Goal: Task Accomplishment & Management: Complete application form

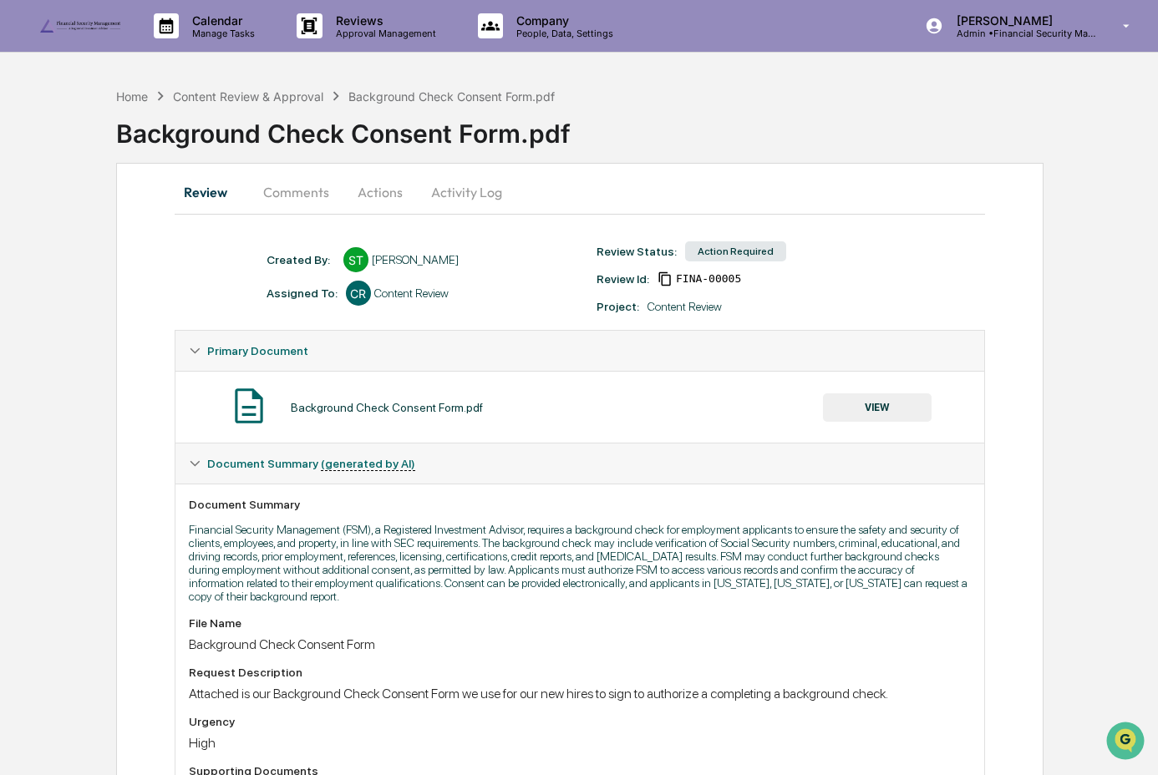
click at [859, 417] on button "VIEW" at bounding box center [877, 407] width 109 height 28
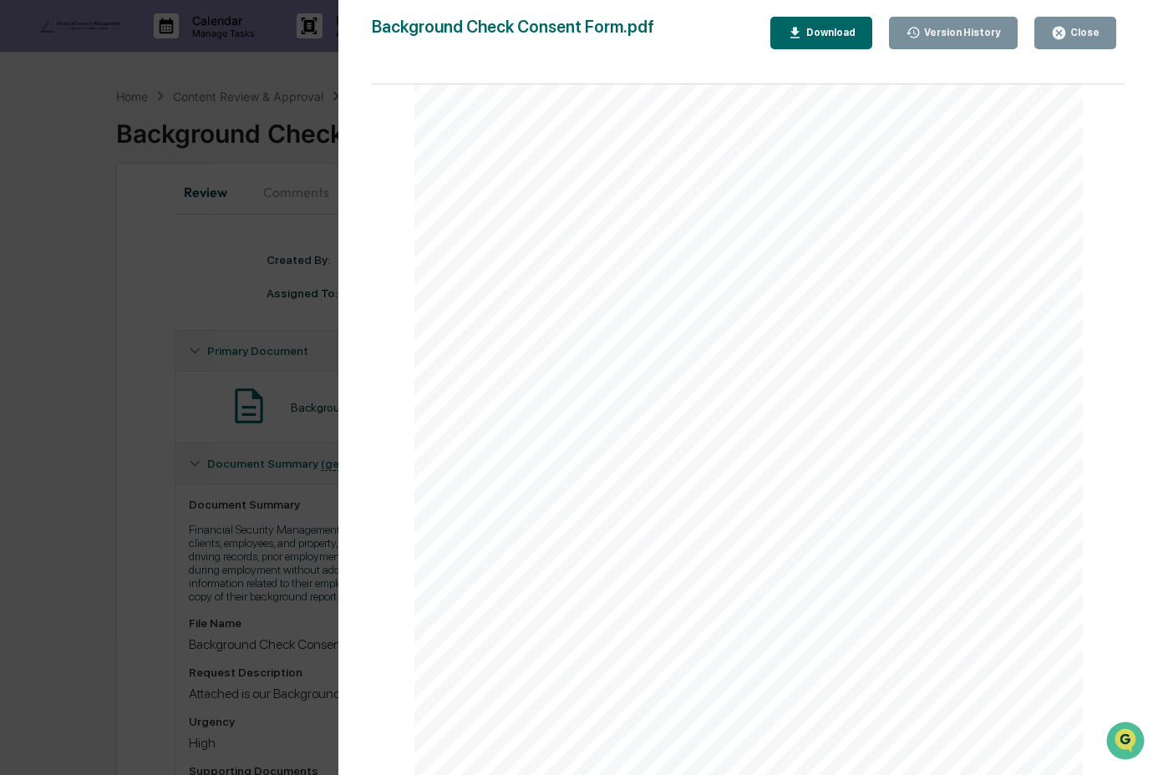
scroll to position [213, 0]
click at [1097, 28] on div "Close" at bounding box center [1083, 33] width 33 height 12
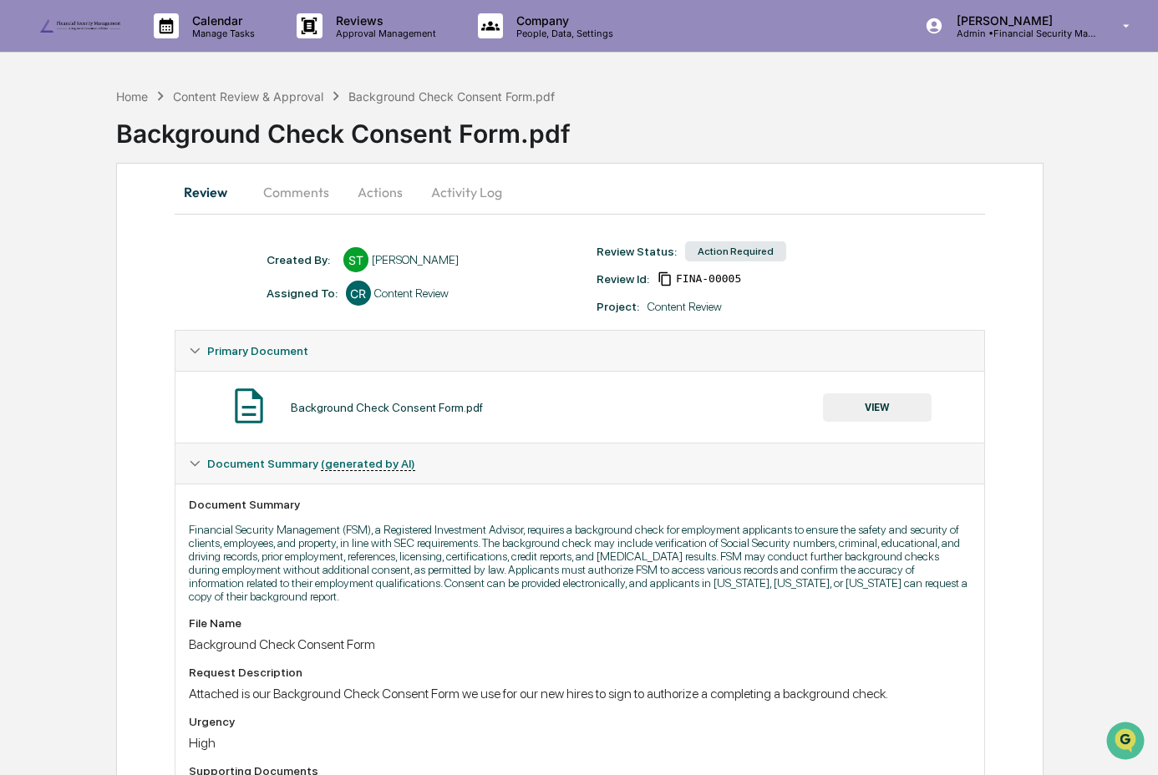
click at [377, 207] on button "Actions" at bounding box center [379, 192] width 75 height 40
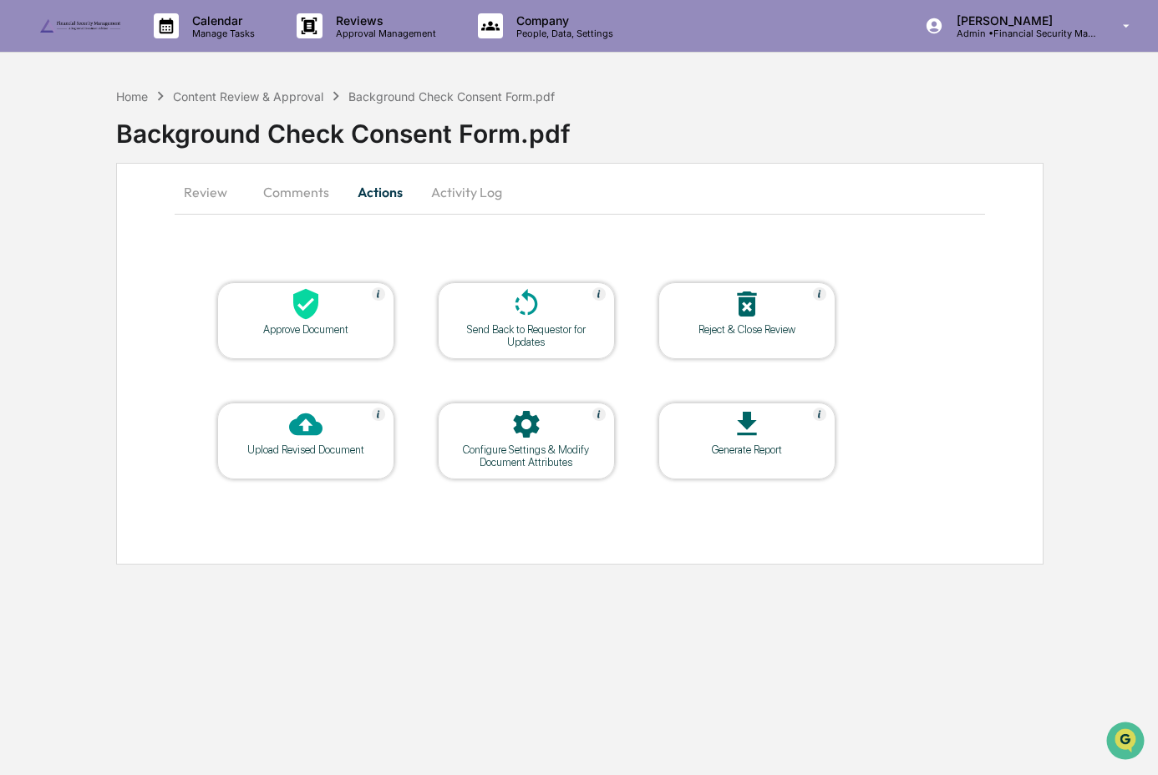
click at [286, 325] on div "Approve Document" at bounding box center [306, 329] width 150 height 13
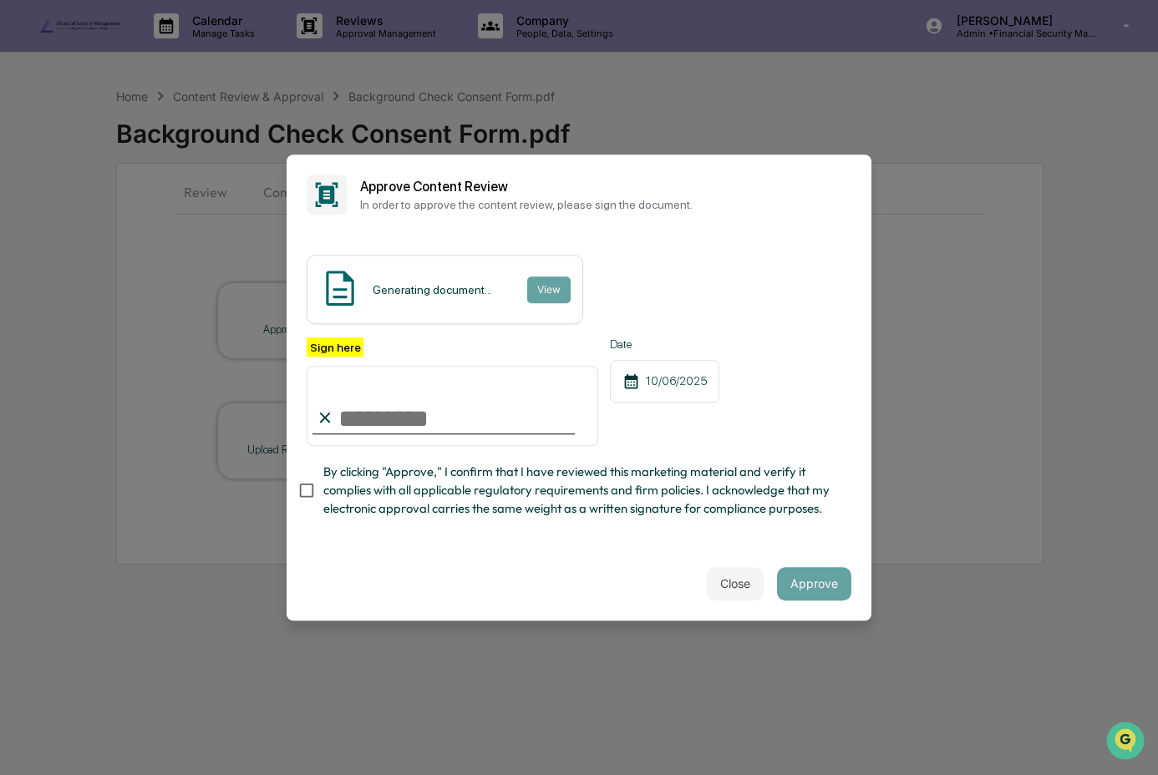
click at [439, 415] on input "Sign here" at bounding box center [453, 406] width 292 height 80
type input "**********"
click at [415, 485] on span "By clicking "Approve," I confirm that I have reviewed this marketing material a…" at bounding box center [580, 491] width 515 height 56
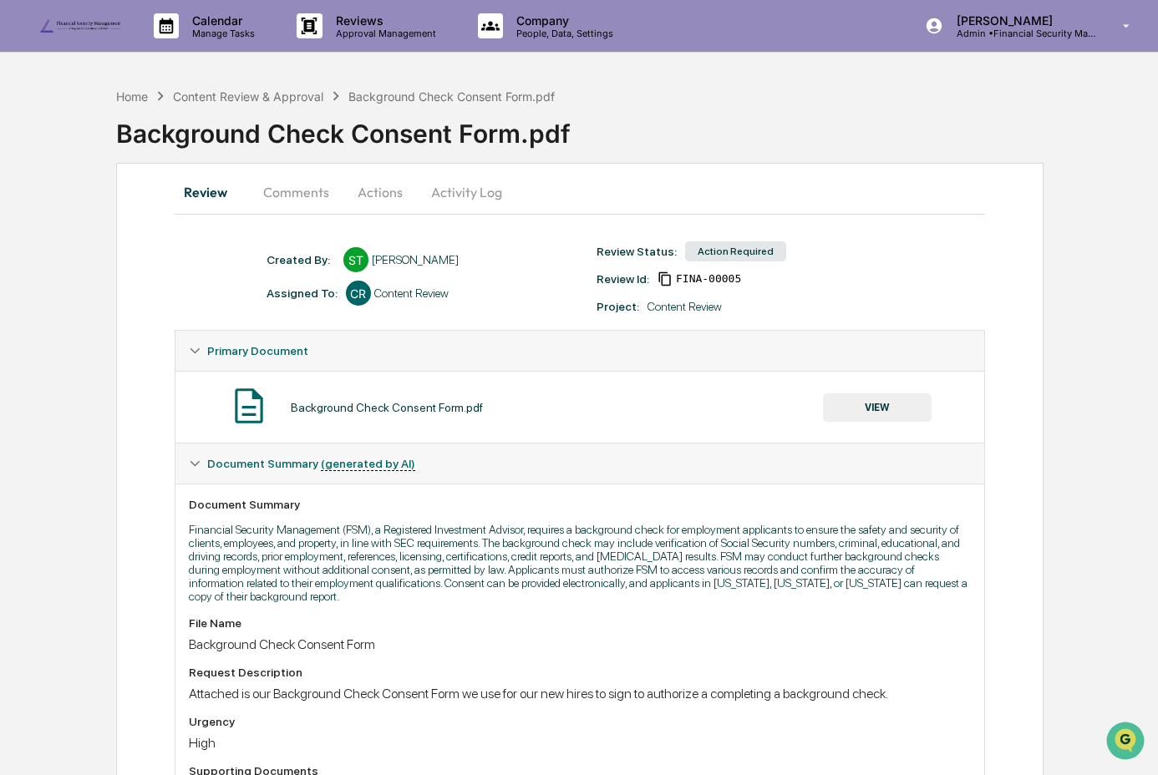
click at [394, 190] on button "Actions" at bounding box center [379, 192] width 75 height 40
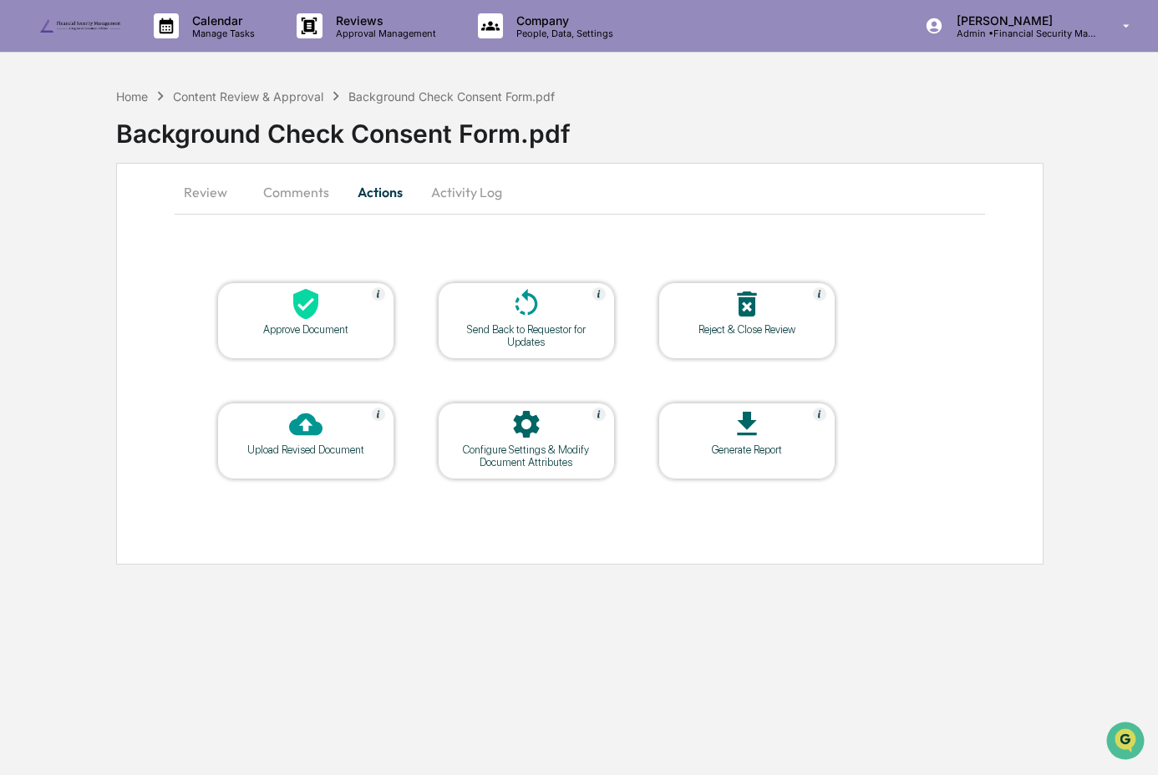
click at [319, 337] on div "Approve Document" at bounding box center [305, 320] width 177 height 77
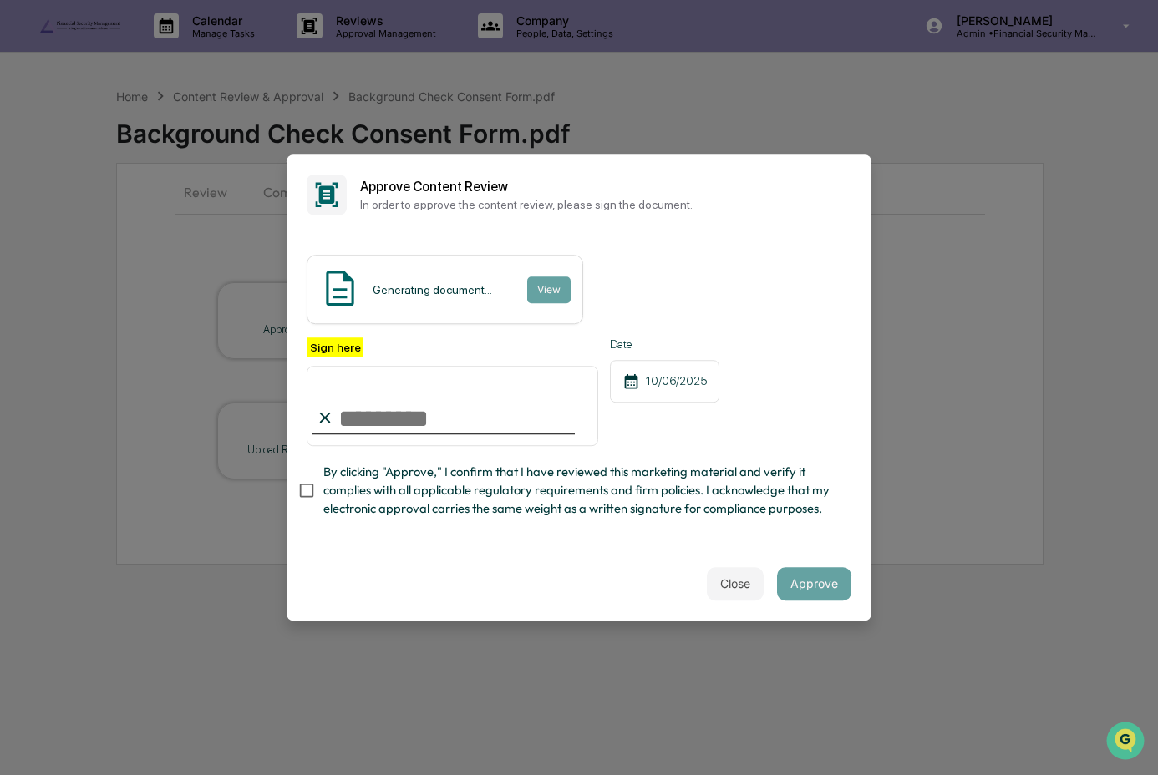
click at [450, 411] on input "Sign here" at bounding box center [453, 406] width 292 height 80
type input "**********"
click at [440, 484] on span "By clicking "Approve," I confirm that I have reviewed this marketing material a…" at bounding box center [580, 491] width 515 height 56
click at [818, 579] on button "Approve" at bounding box center [814, 583] width 74 height 33
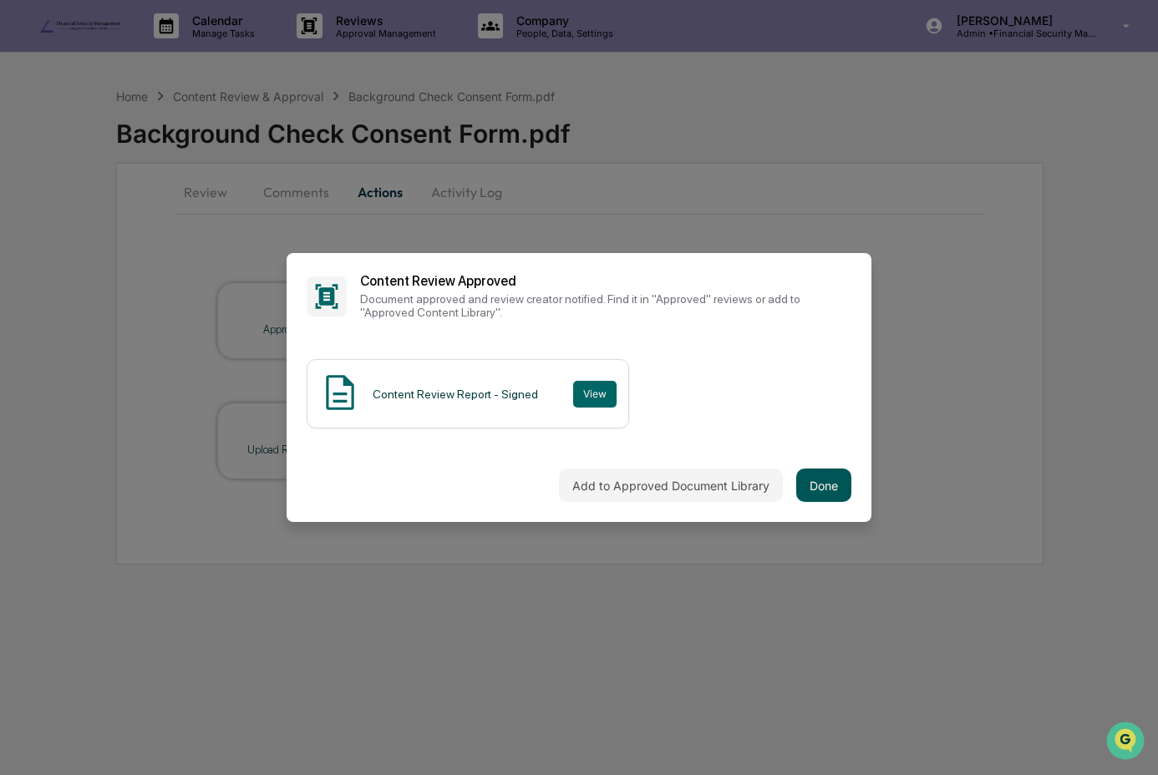
click at [819, 474] on button "Done" at bounding box center [823, 485] width 55 height 33
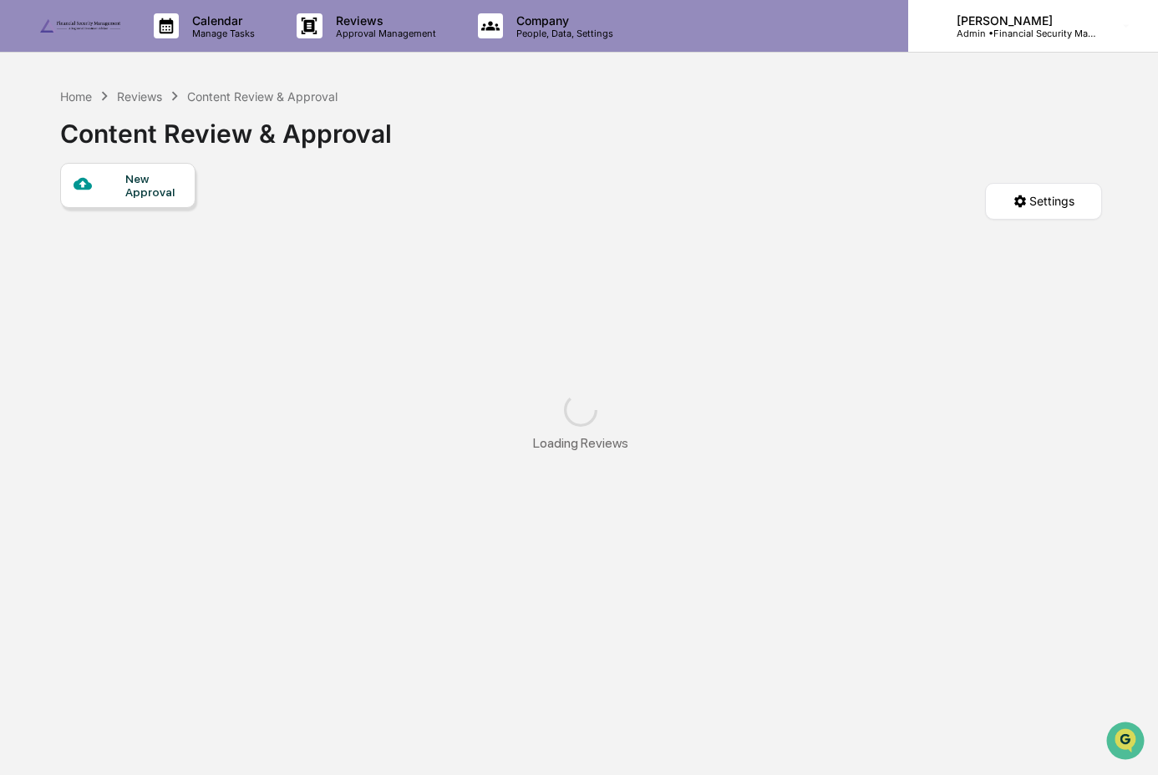
click at [1047, 31] on p "Admin • Financial Security Management" at bounding box center [1020, 34] width 155 height 12
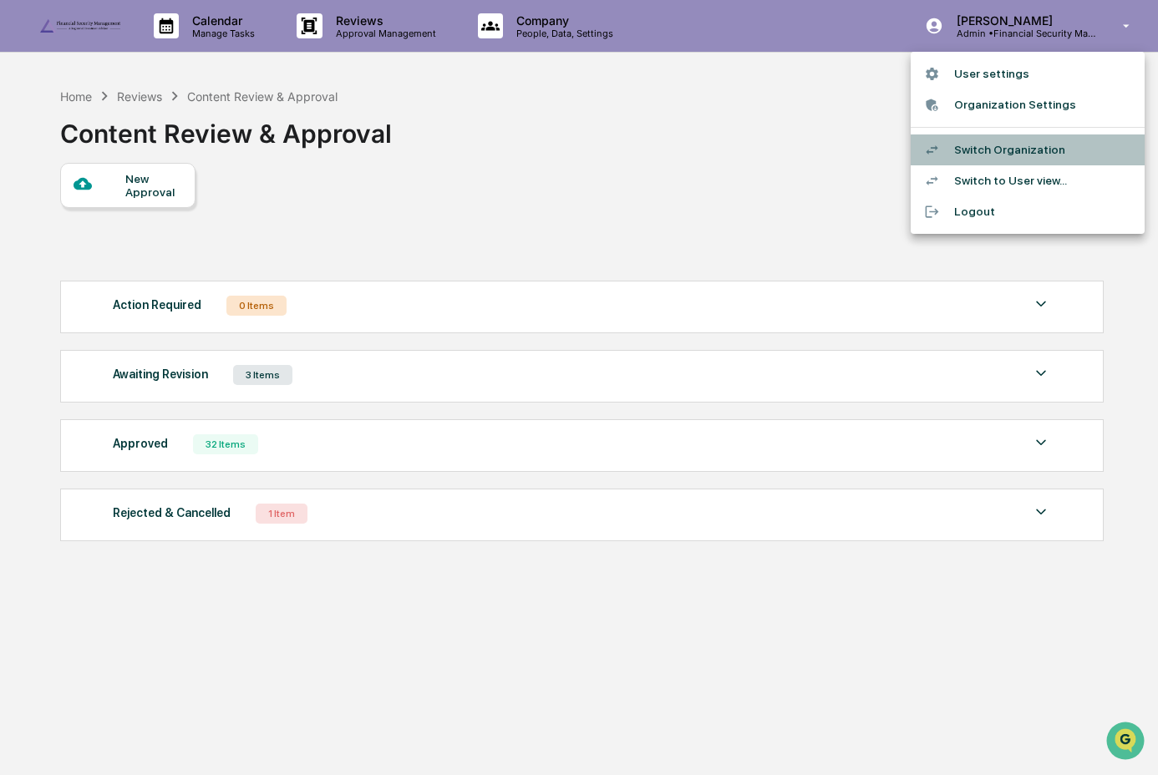
click at [1013, 144] on li "Switch Organization" at bounding box center [1027, 149] width 234 height 31
